Goal: Task Accomplishment & Management: Check status

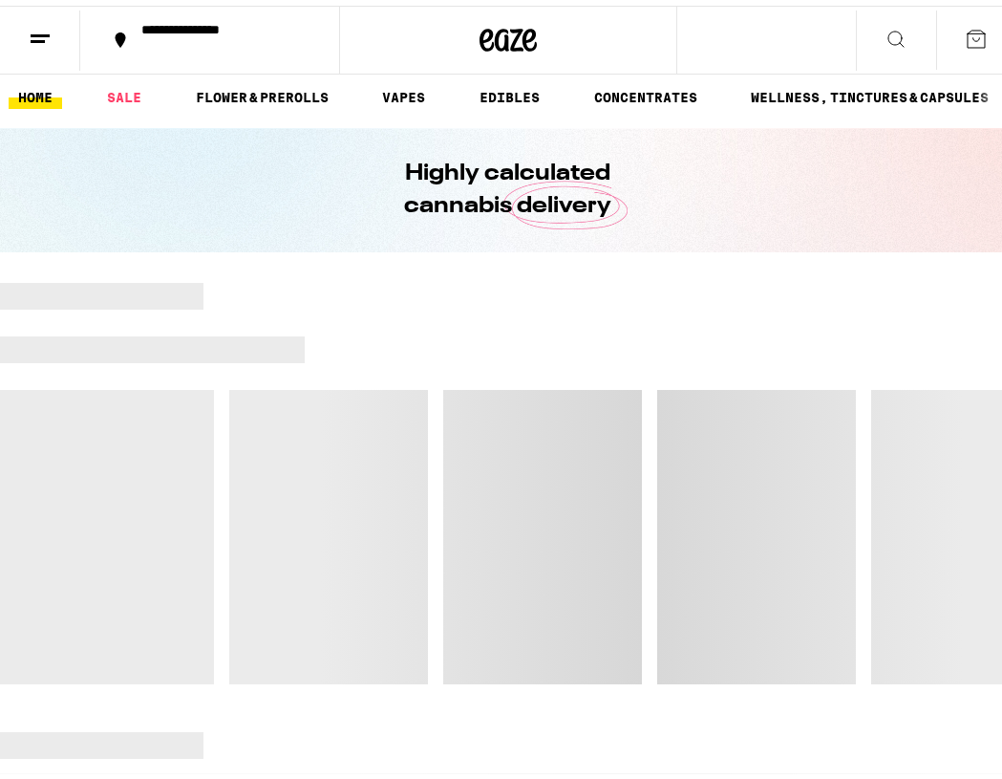
click at [54, 32] on button at bounding box center [40, 35] width 80 height 60
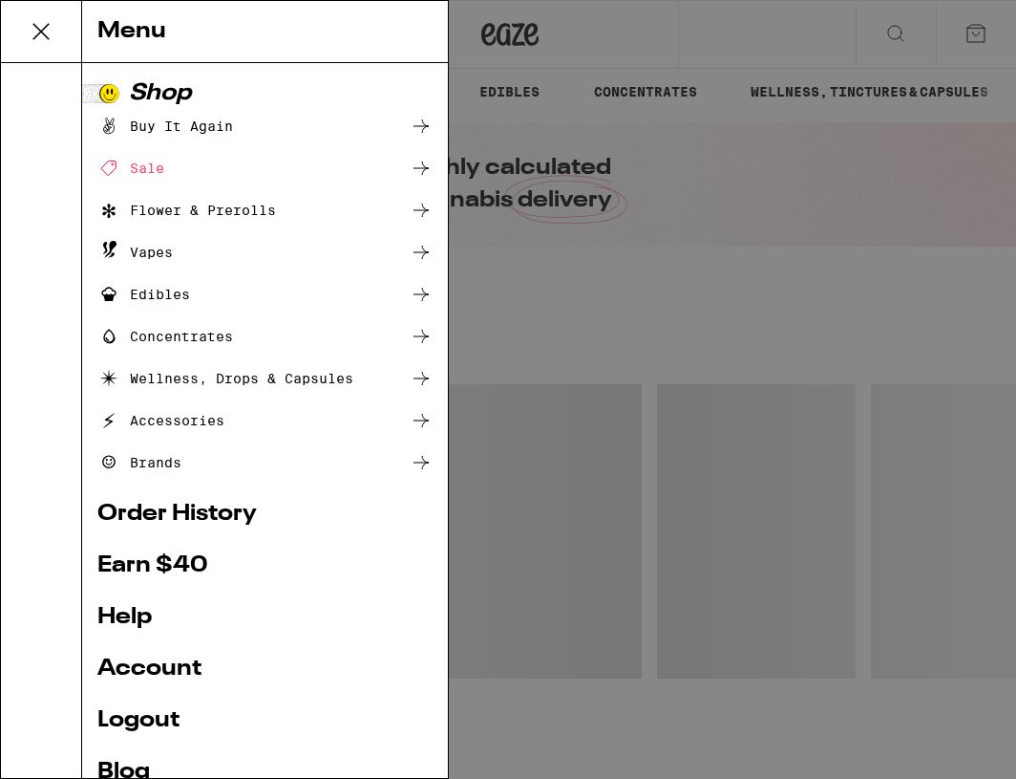
click at [254, 523] on link "Order History" at bounding box center [264, 513] width 335 height 23
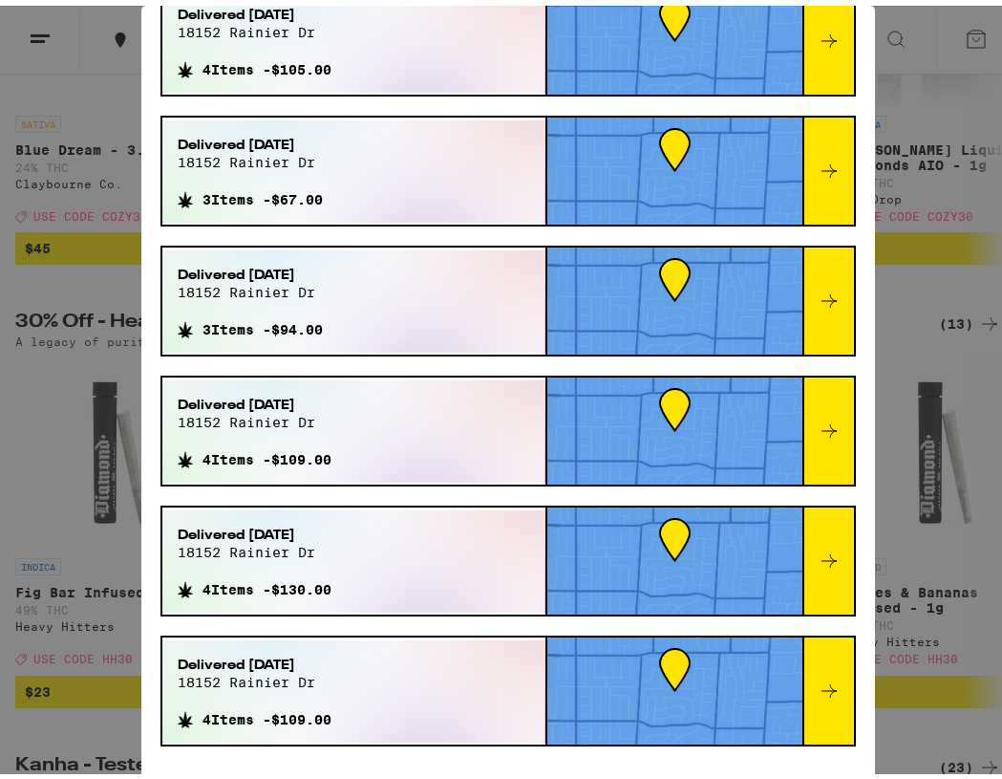
scroll to position [509, 0]
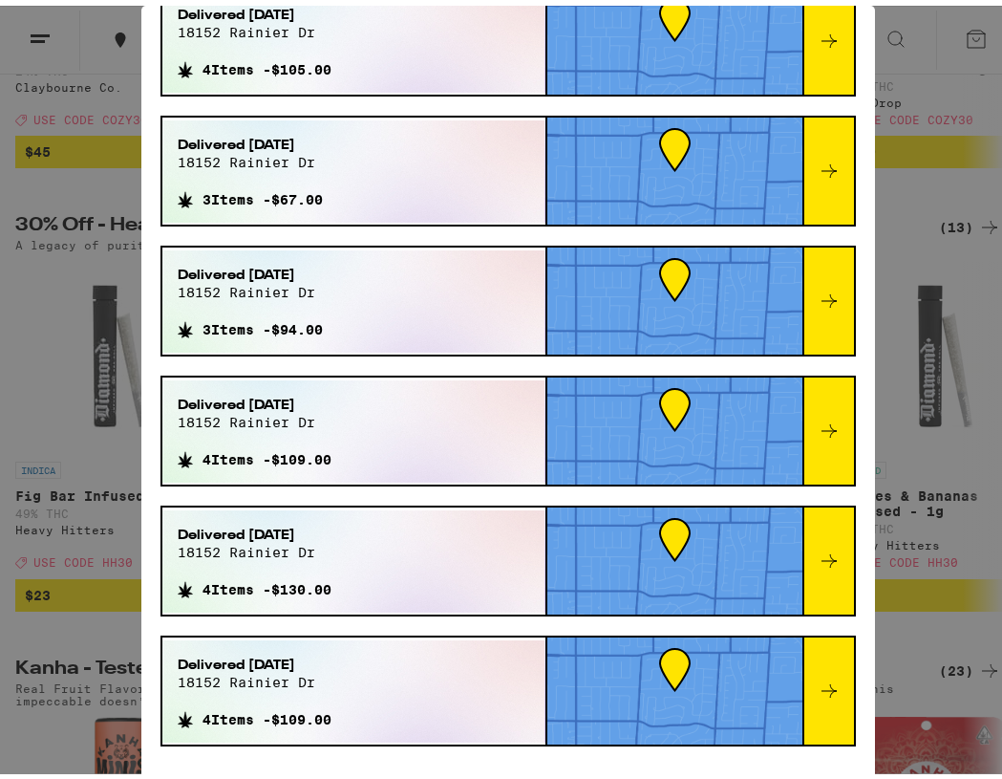
drag, startPoint x: 320, startPoint y: 261, endPoint x: 291, endPoint y: 418, distance: 160.2
click at [291, 418] on div "Your most recent orders Delivered [DATE] 18152 rainier dr 3 Items - $112.00 Del…" at bounding box center [508, 149] width 734 height 1260
